Goal: Book appointment/travel/reservation

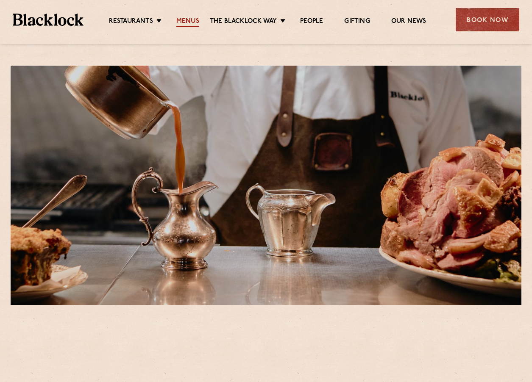
click at [196, 22] on link "Menus" at bounding box center [187, 21] width 23 height 9
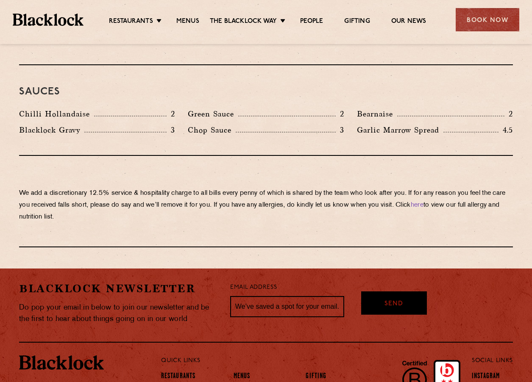
scroll to position [1445, 0]
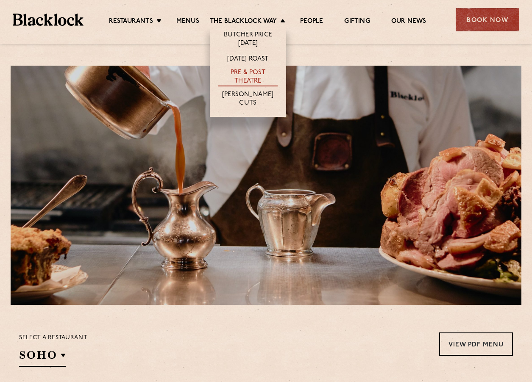
click at [261, 71] on link "Pre & Post Theatre" at bounding box center [247, 78] width 59 height 18
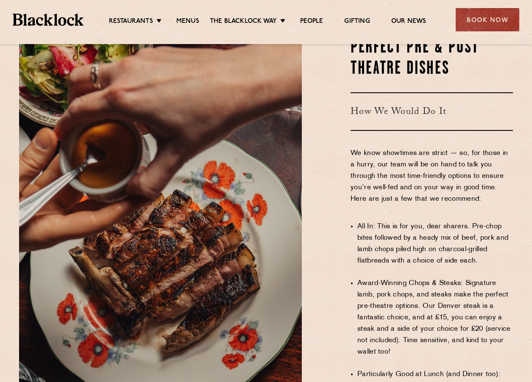
scroll to position [466, 0]
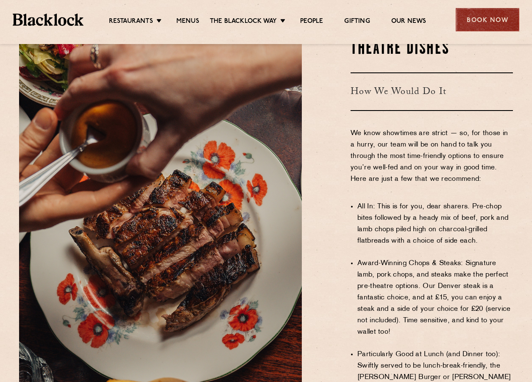
click at [477, 14] on div "Book Now" at bounding box center [487, 19] width 64 height 23
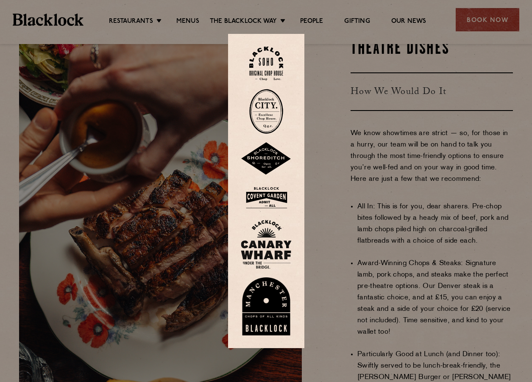
click at [277, 66] on img at bounding box center [266, 64] width 34 height 34
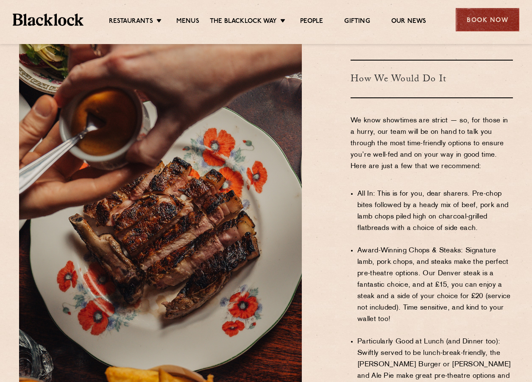
click at [470, 15] on div "Book Now" at bounding box center [487, 19] width 64 height 23
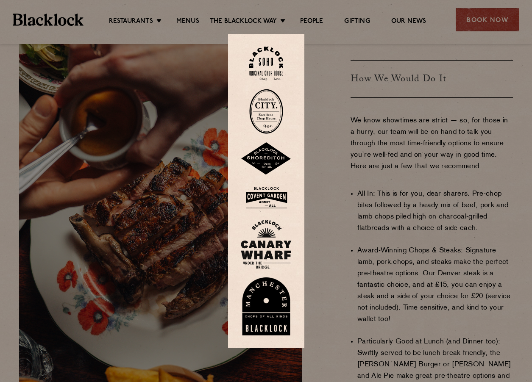
click at [277, 66] on img at bounding box center [266, 64] width 34 height 34
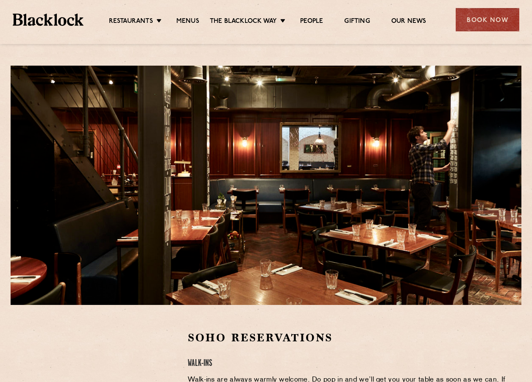
scroll to position [42, 0]
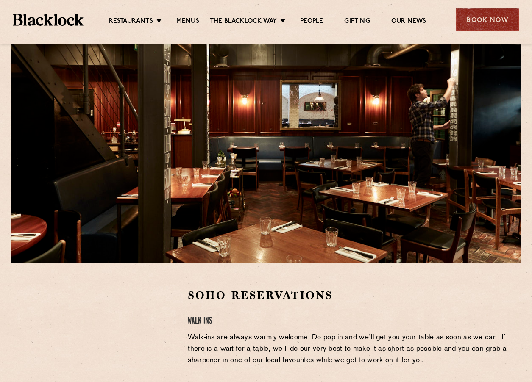
click at [491, 23] on div "Book Now" at bounding box center [487, 19] width 64 height 23
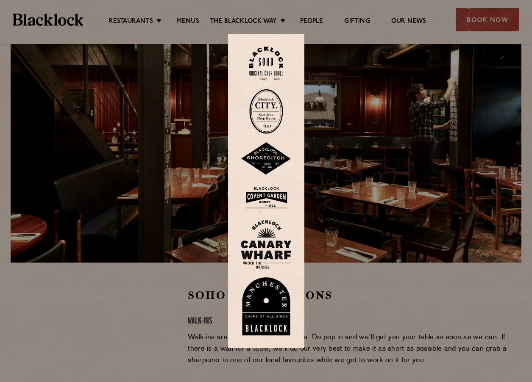
click at [264, 61] on img at bounding box center [266, 64] width 34 height 34
